Goal: Find specific page/section: Find specific page/section

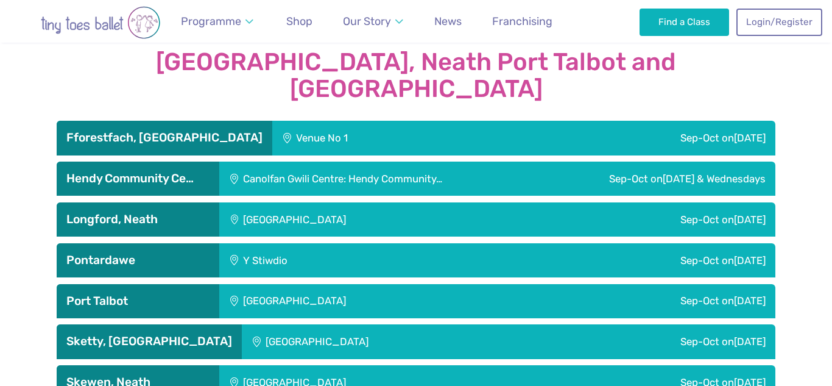
scroll to position [2032, 0]
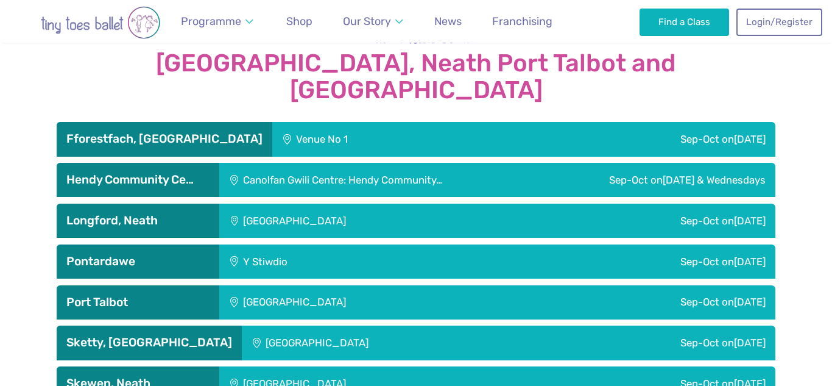
click at [358, 122] on div "Venue No 1" at bounding box center [384, 139] width 225 height 34
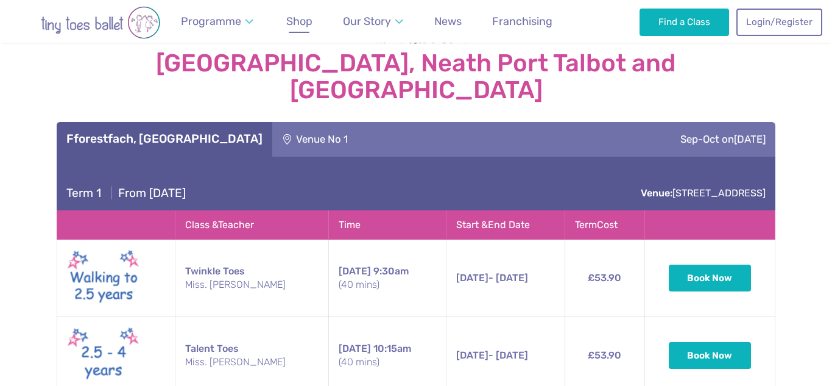
click at [313, 26] on link "Shop" at bounding box center [299, 21] width 37 height 27
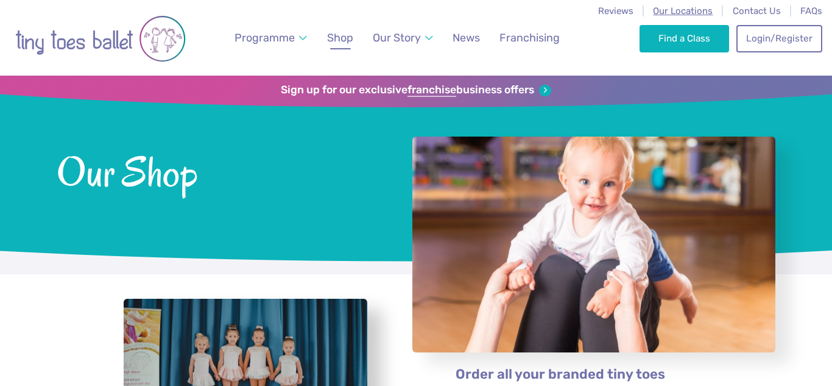
click at [681, 7] on span "Our Locations" at bounding box center [683, 10] width 60 height 11
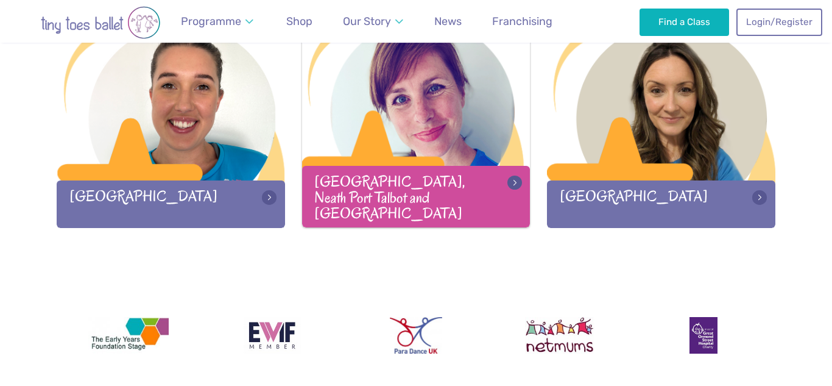
scroll to position [1758, 0]
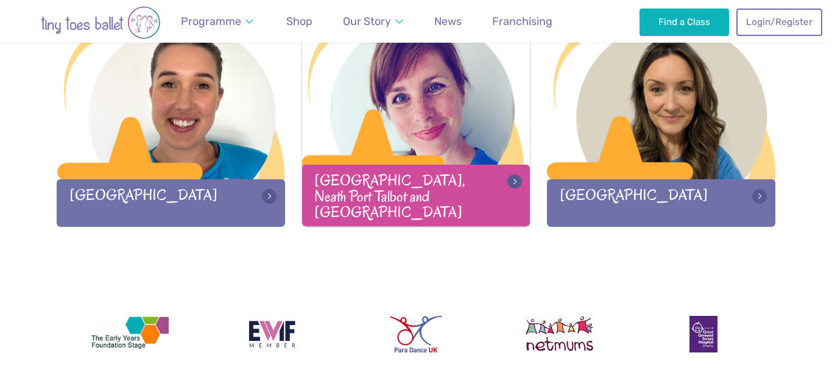
click at [413, 222] on div "[GEOGRAPHIC_DATA], Neath Port Talbot and [GEOGRAPHIC_DATA]" at bounding box center [416, 195] width 229 height 61
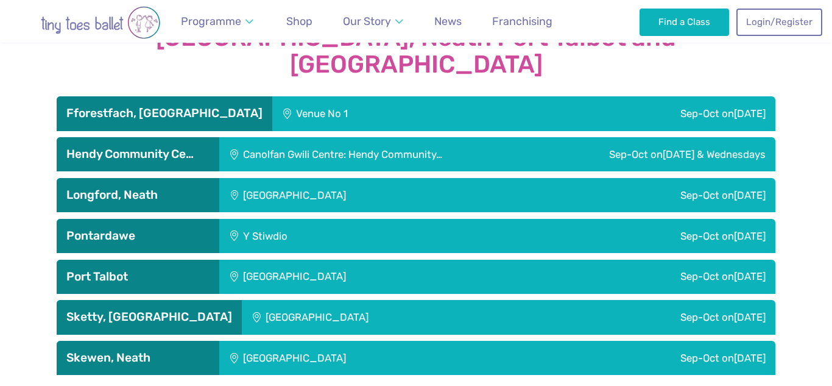
scroll to position [2057, 0]
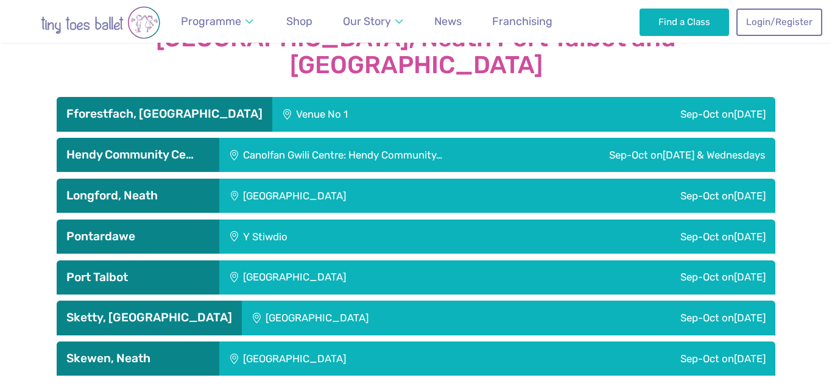
click at [154, 229] on h3 "Pontardawe" at bounding box center [137, 236] width 143 height 15
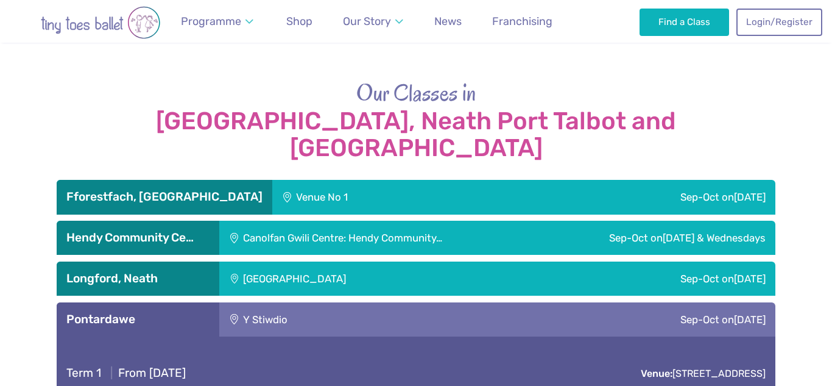
scroll to position [1968, 0]
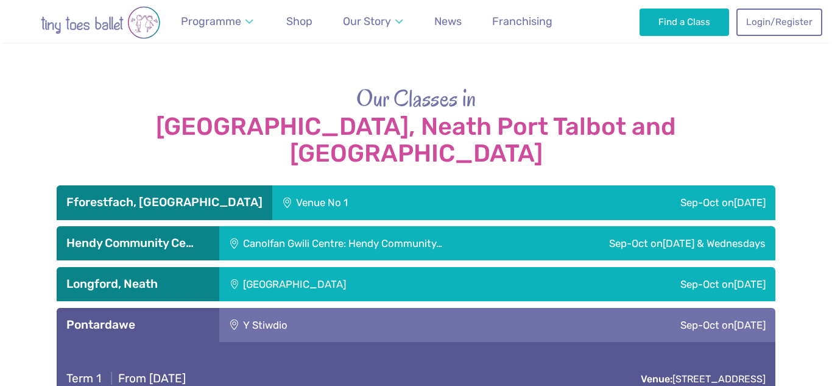
click at [166, 308] on div "Pontardawe" at bounding box center [138, 325] width 163 height 34
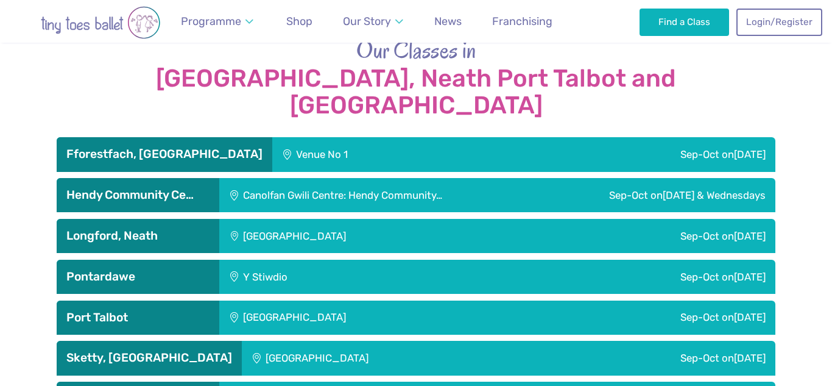
scroll to position [2019, 0]
